Goal: Information Seeking & Learning: Learn about a topic

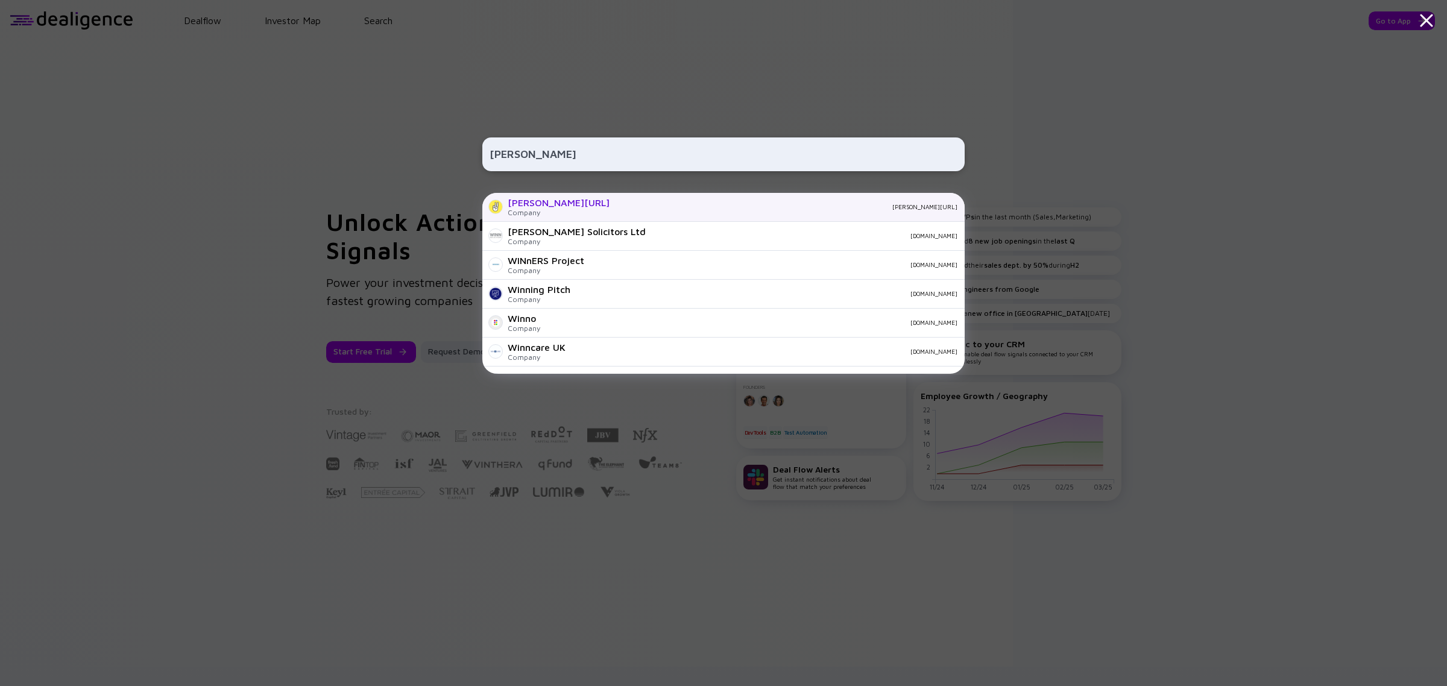
type input "[PERSON_NAME]"
click at [540, 200] on div "[PERSON_NAME][URL]" at bounding box center [559, 202] width 102 height 11
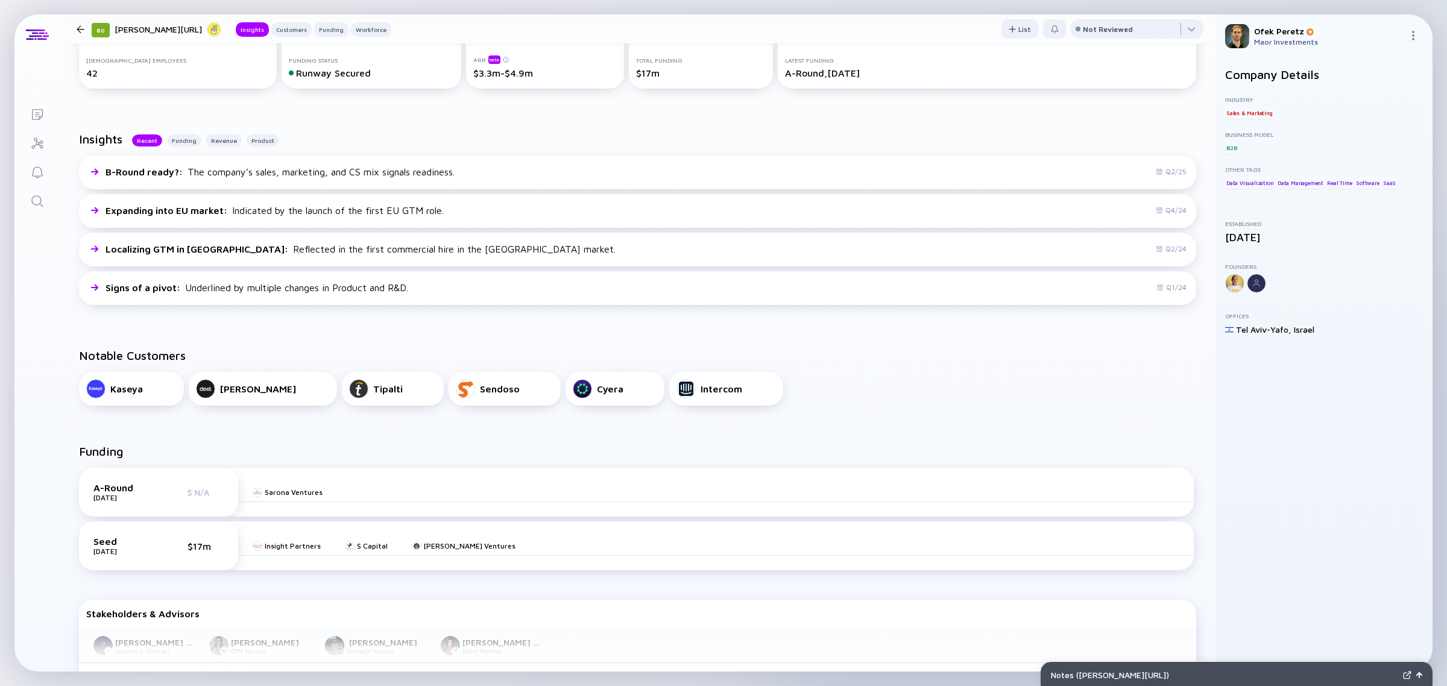
scroll to position [226, 0]
click at [434, 326] on div "Insights Recent Funding Revenue Product B-Round ready? : The company’s sales, m…" at bounding box center [638, 220] width 1156 height 216
click at [336, 326] on div "Insights Recent Funding Revenue Product B-Round ready? : The company’s sales, m…" at bounding box center [638, 220] width 1156 height 216
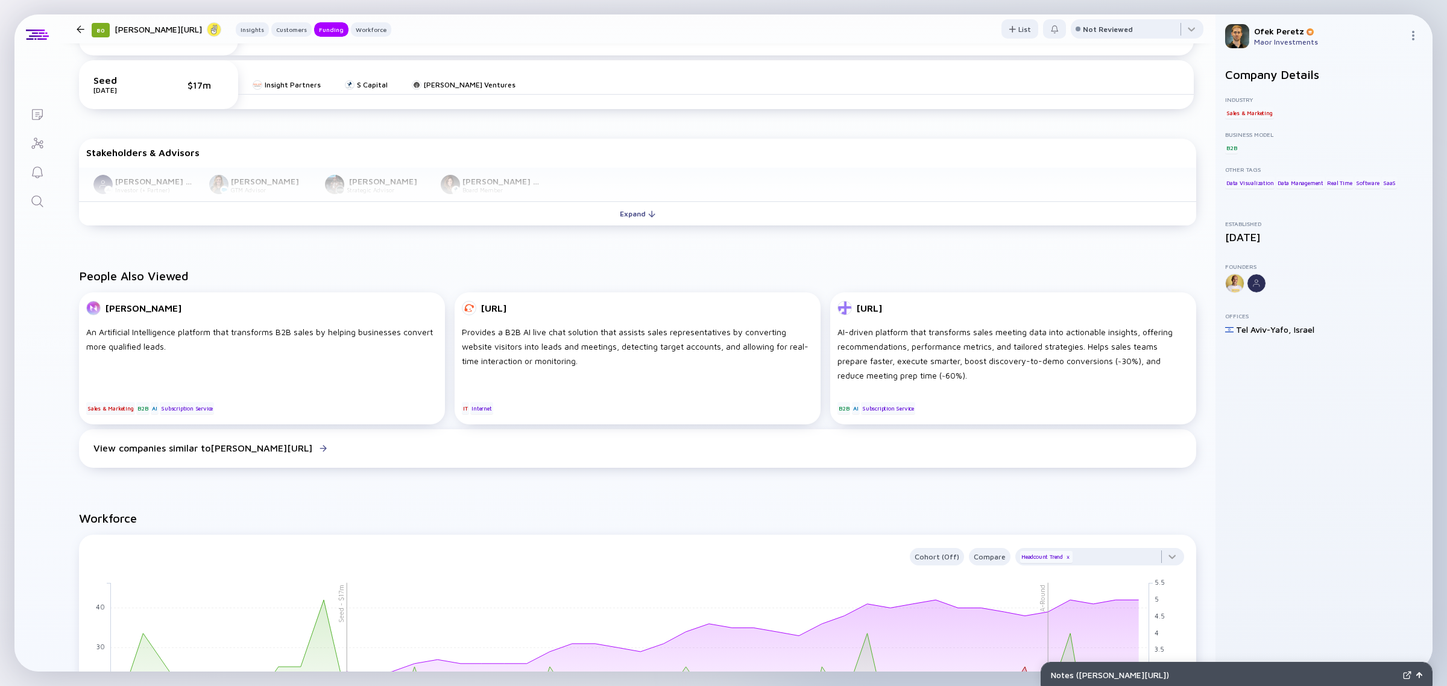
scroll to position [678, 0]
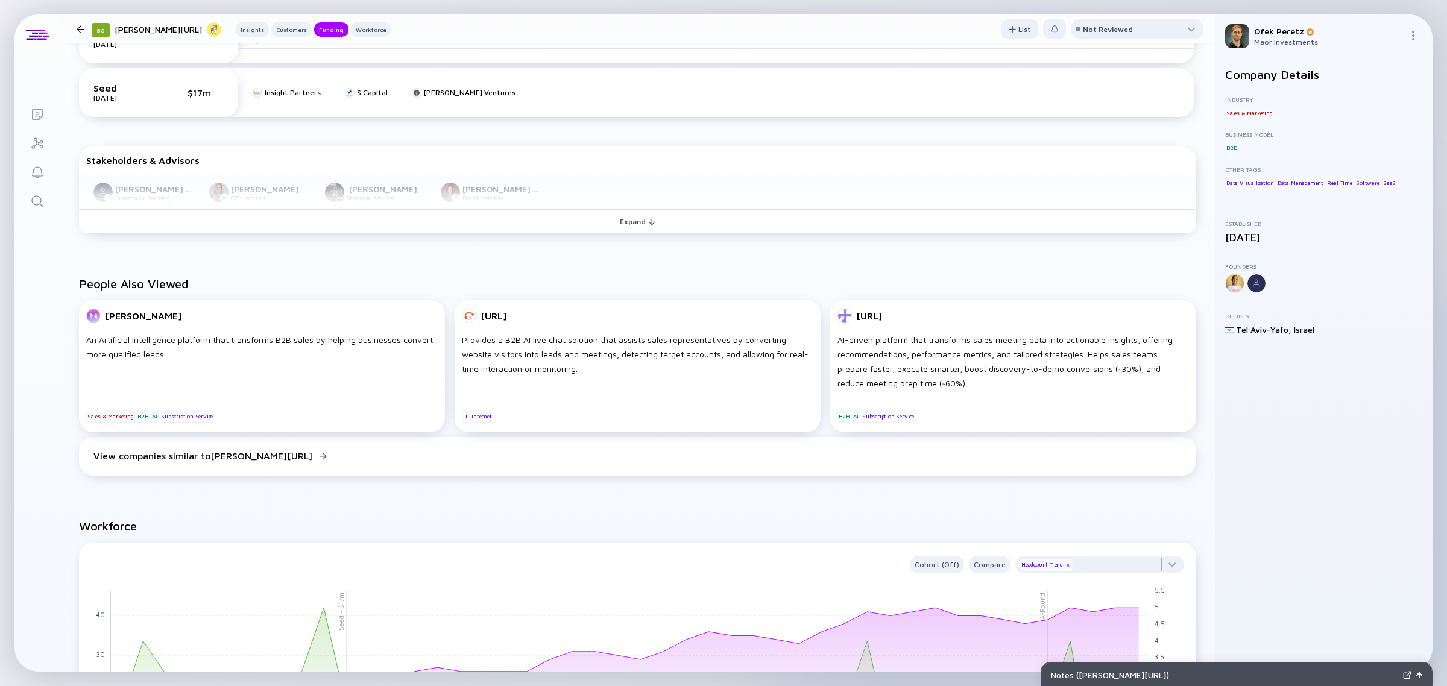
click at [528, 262] on div "People Also Viewed [PERSON_NAME] An Artificial Intelligence platform that trans…" at bounding box center [638, 378] width 1156 height 242
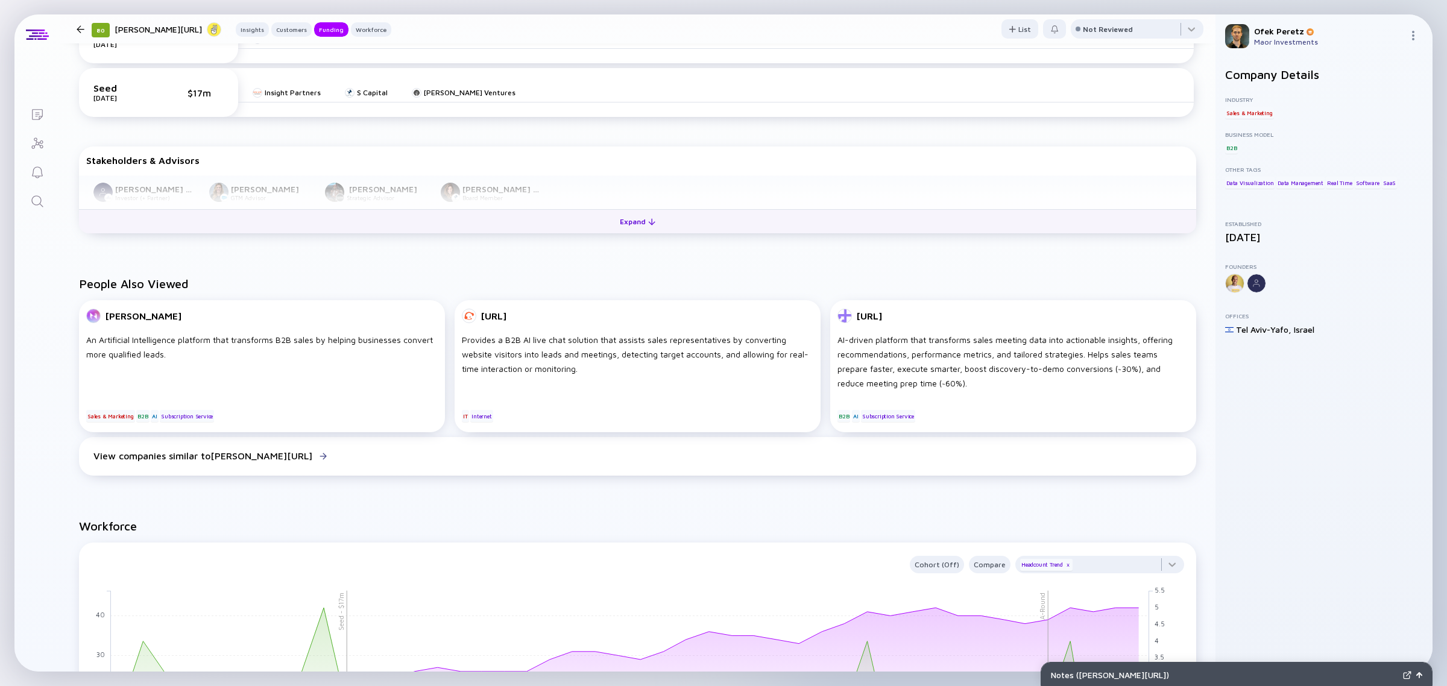
click at [534, 217] on button "Expand" at bounding box center [637, 221] width 1117 height 24
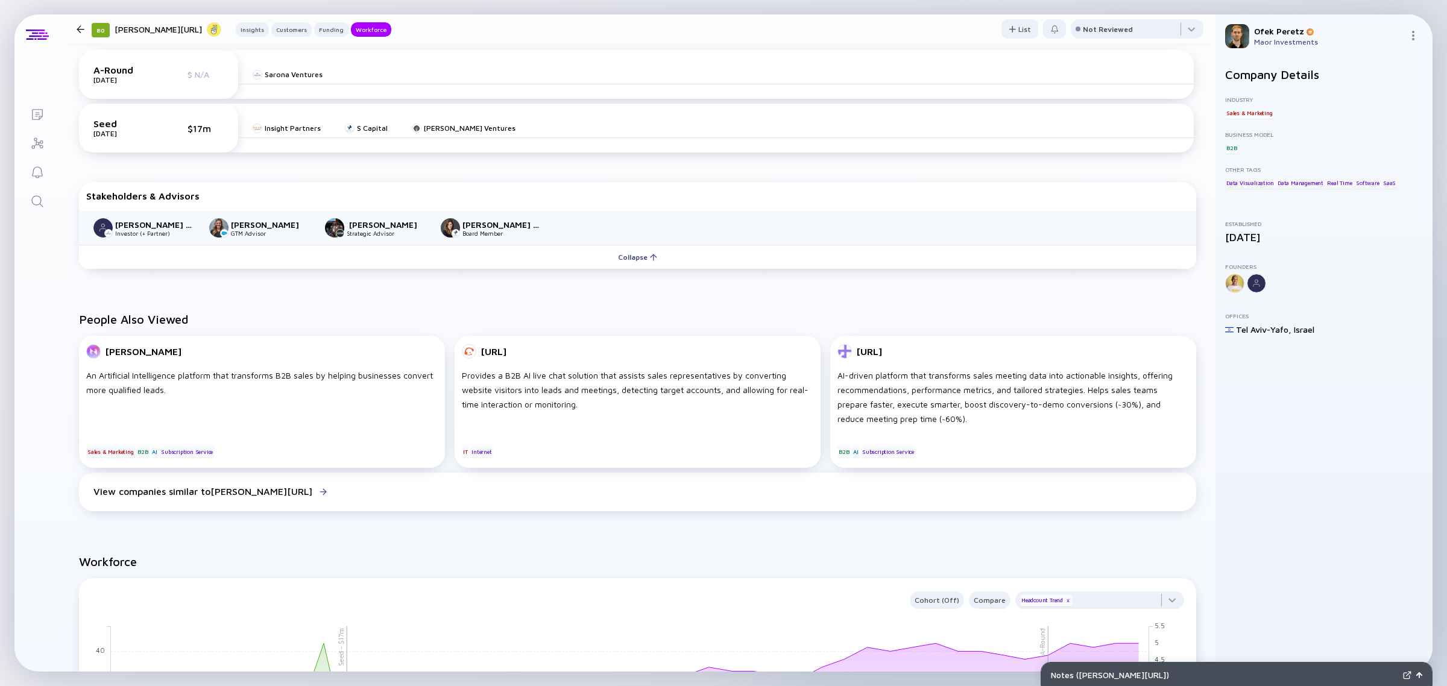
scroll to position [980, 0]
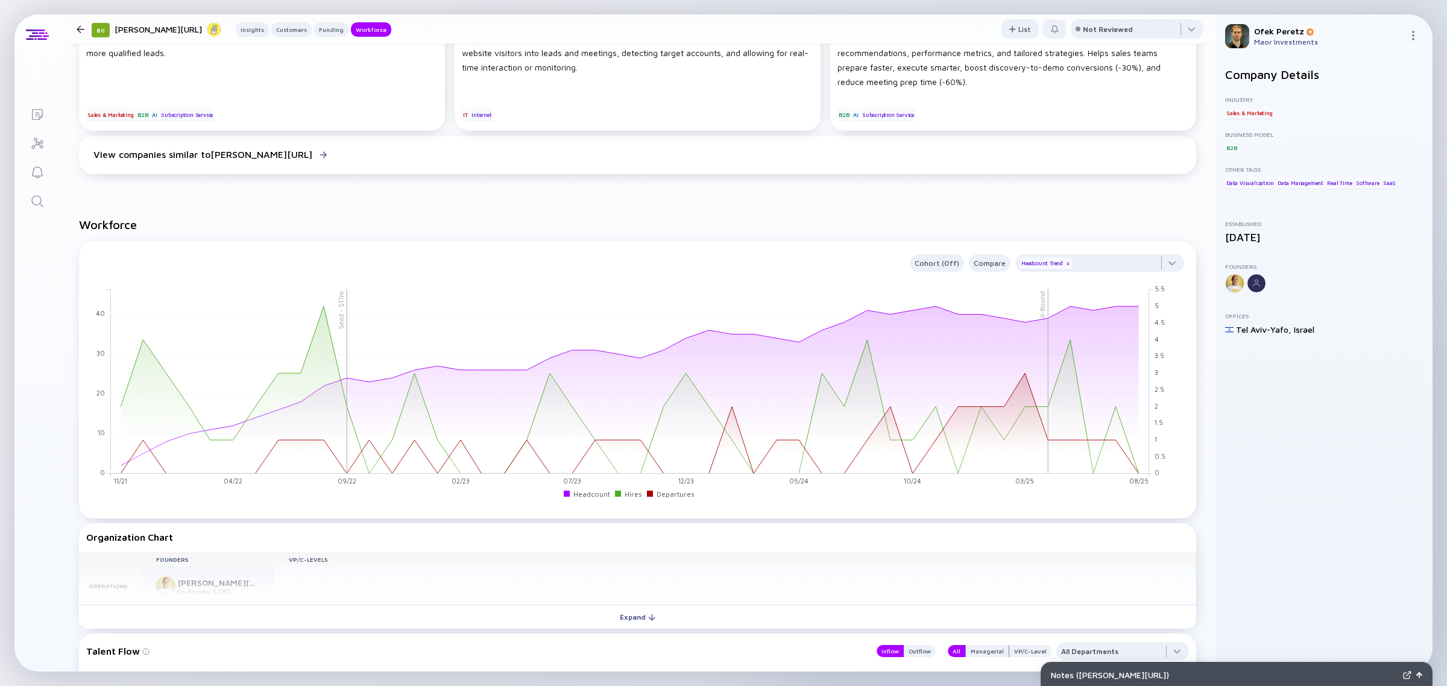
click at [1079, 222] on h2 "Workforce" at bounding box center [637, 225] width 1117 height 14
click at [1160, 259] on div at bounding box center [1100, 266] width 169 height 24
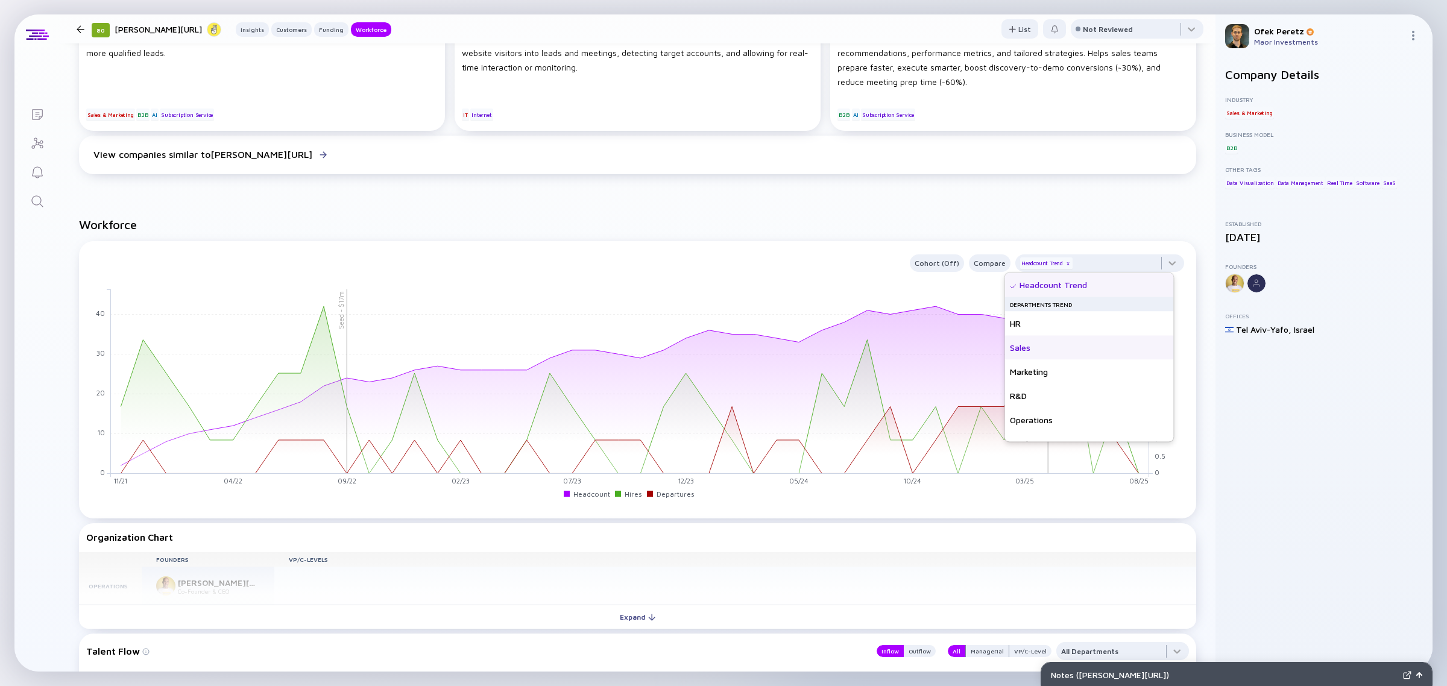
click at [1029, 348] on div "Sales" at bounding box center [1089, 348] width 169 height 24
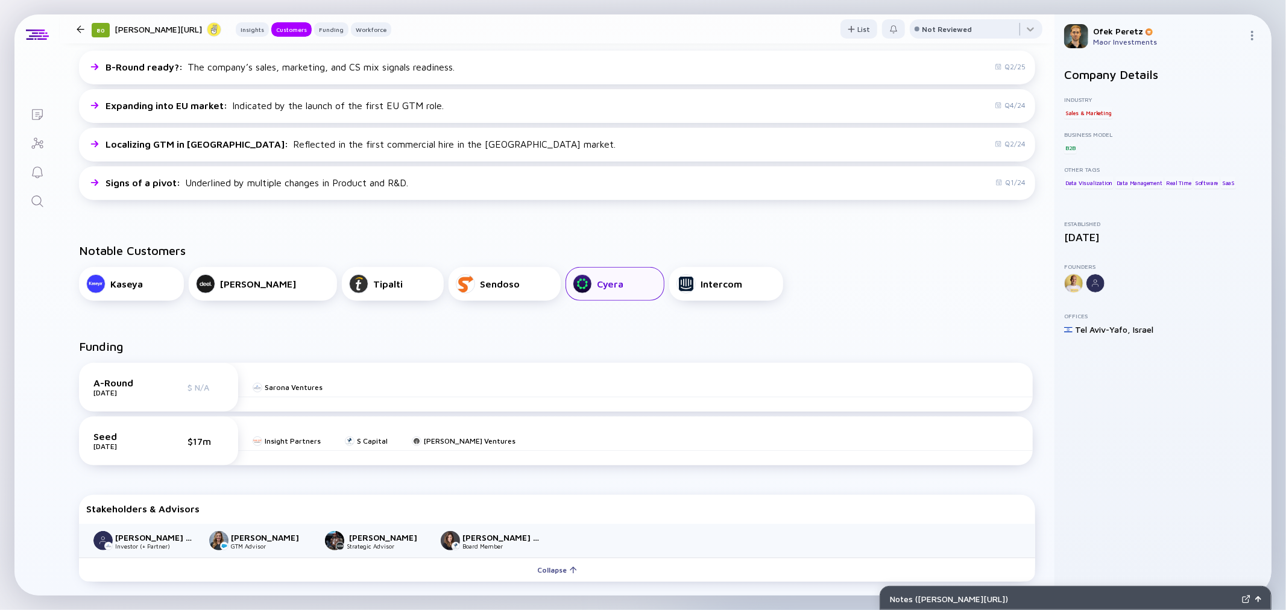
scroll to position [335, 0]
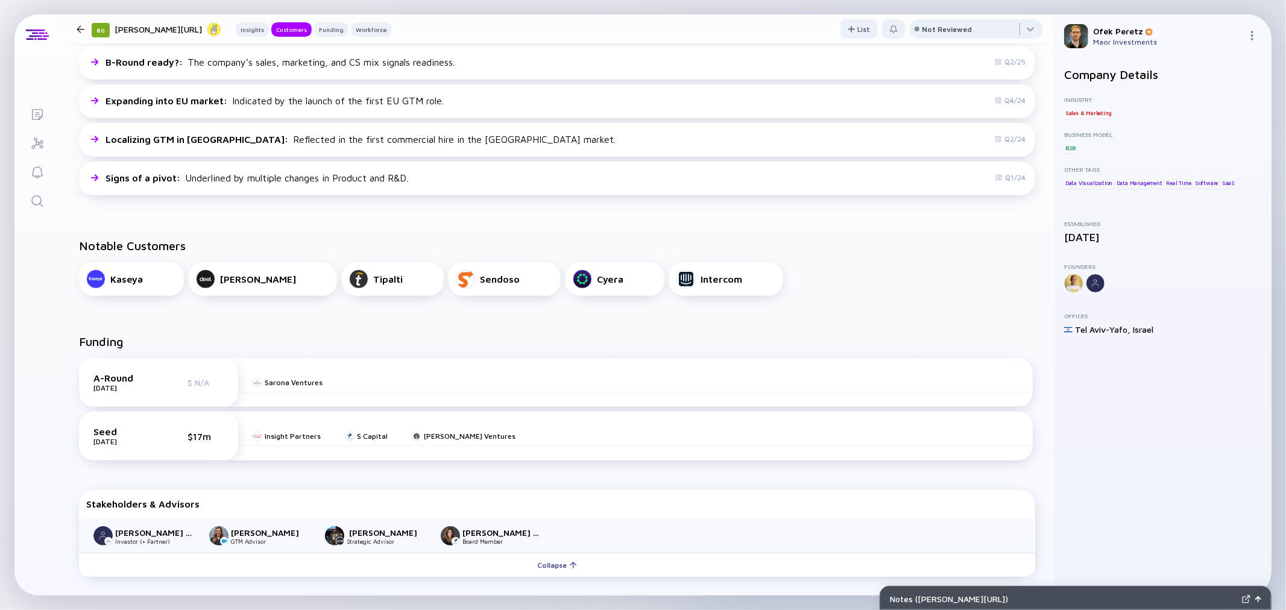
click at [248, 224] on div "Notable Customers Kaseya [PERSON_NAME] Tipalti Sendoso Cyera Intercom" at bounding box center [557, 268] width 995 height 96
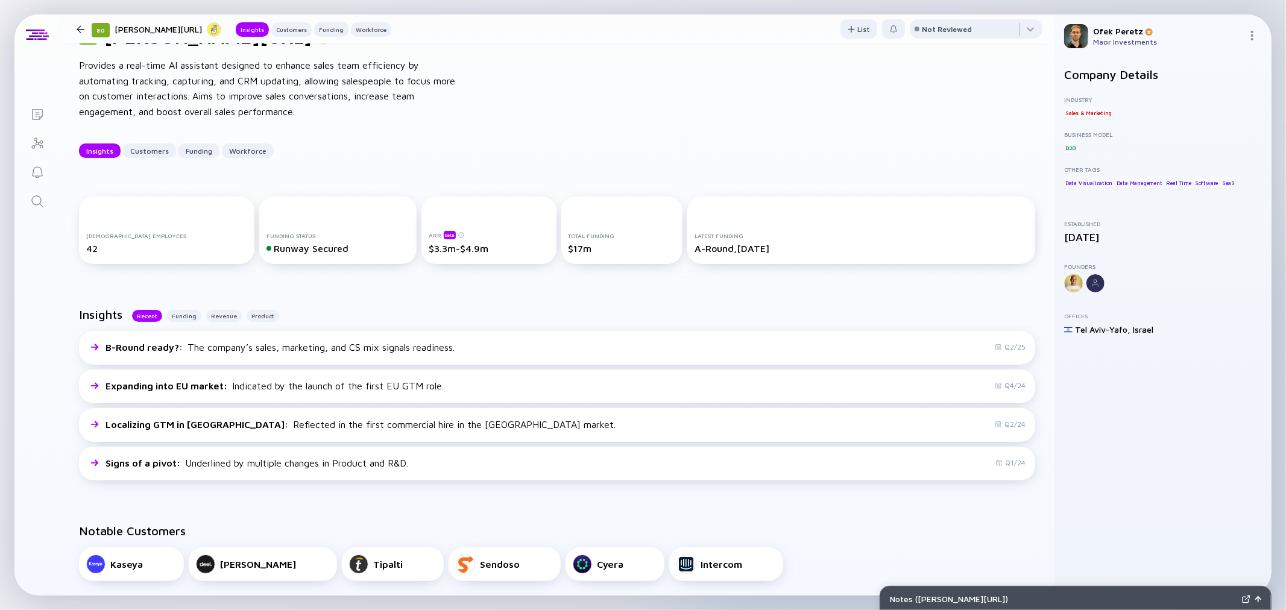
scroll to position [0, 0]
